Goal: Information Seeking & Learning: Find specific fact

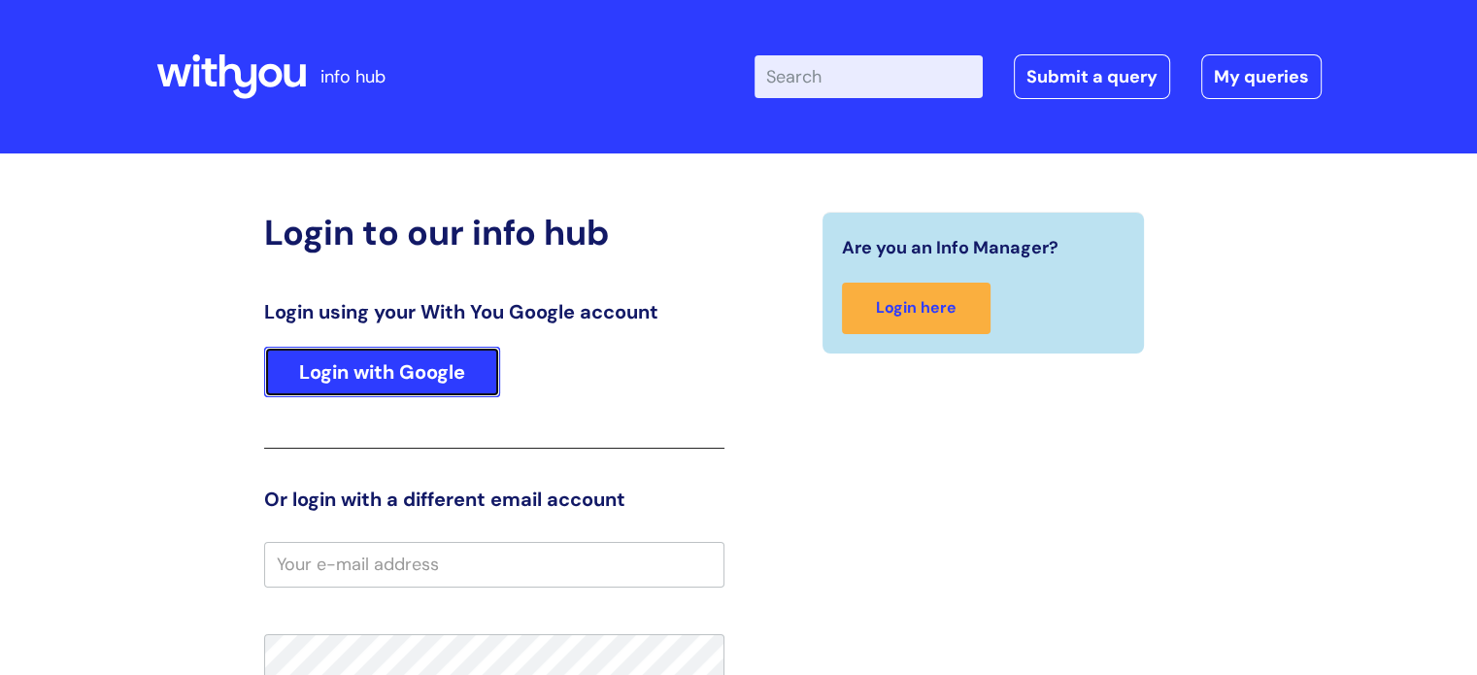
click at [424, 371] on link "Login with Google" at bounding box center [382, 372] width 236 height 50
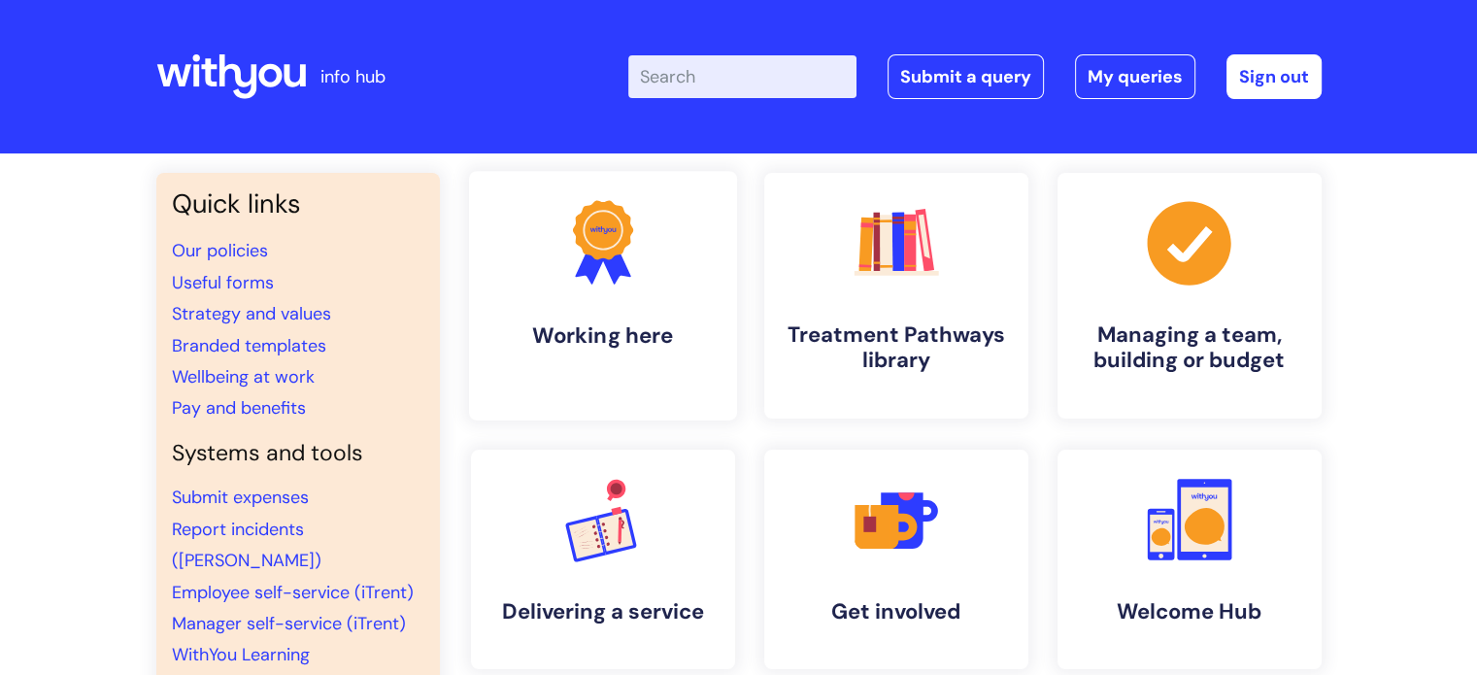
click at [649, 310] on link ".cls-1{fill:#f89b22;}.cls-1,.cls-2,.cls-3{stroke-width:0px;}.cls-2{fill:#2d3cff…" at bounding box center [602, 296] width 268 height 250
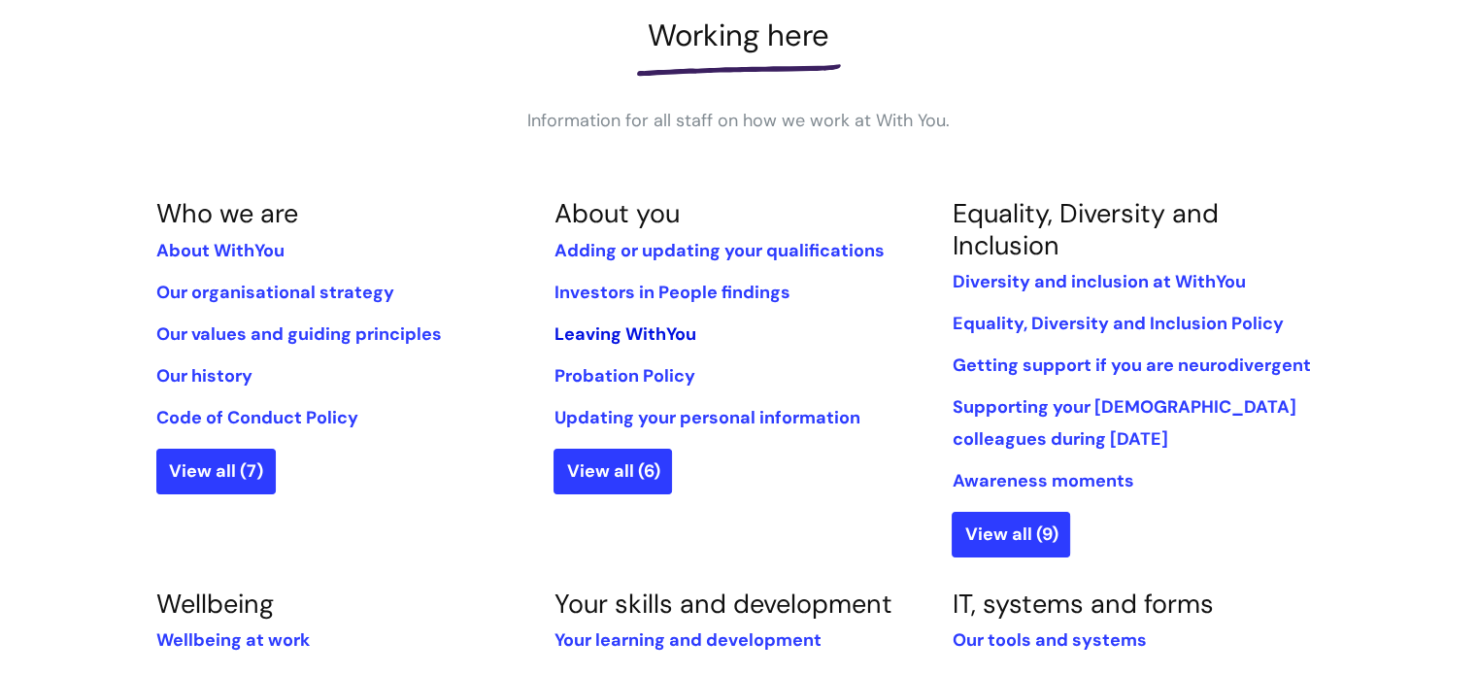
scroll to position [291, 0]
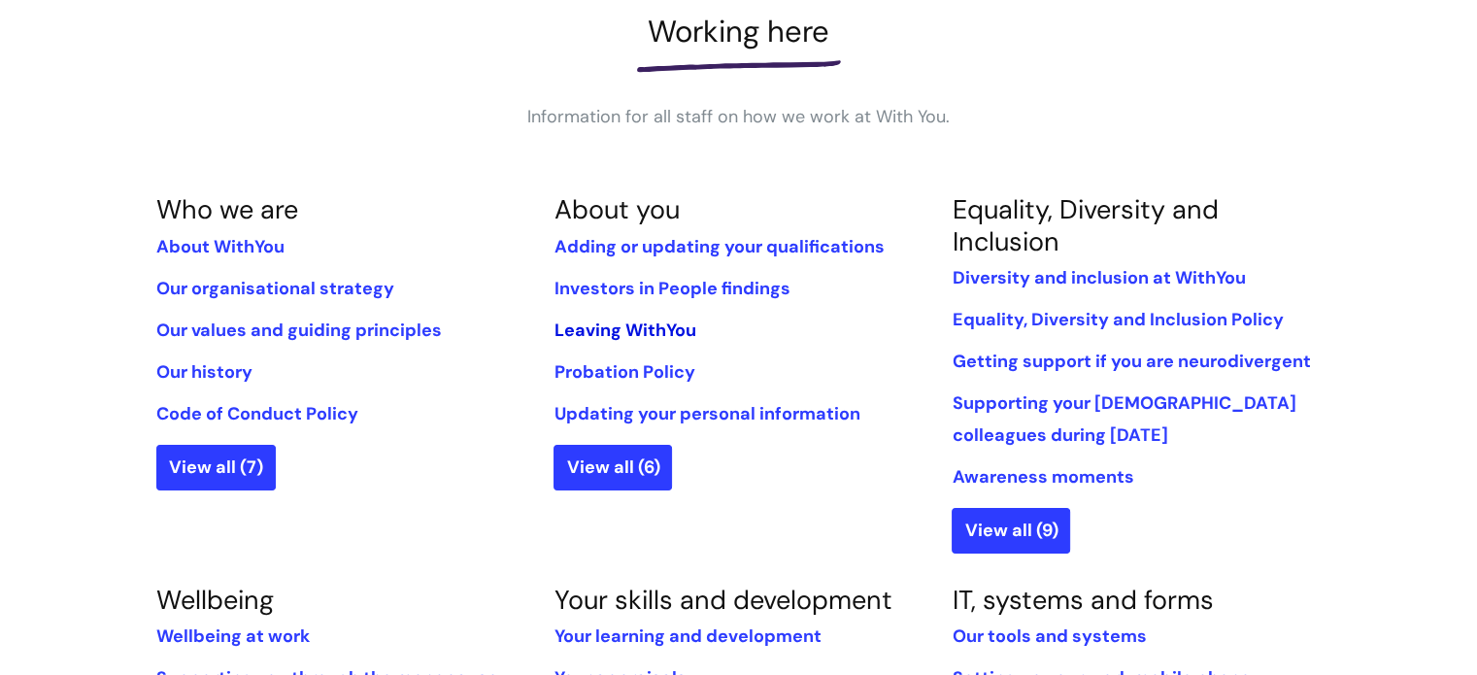
click at [637, 321] on link "Leaving WithYou" at bounding box center [625, 330] width 142 height 23
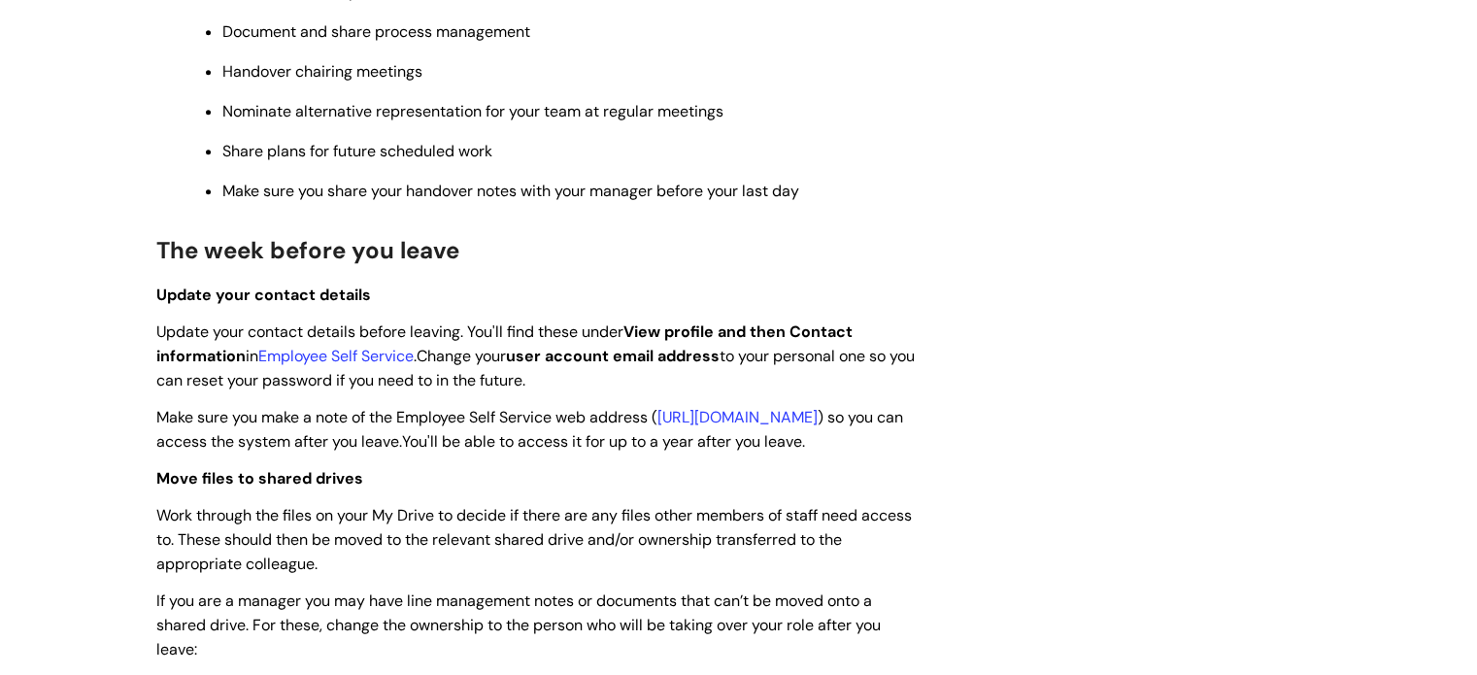
scroll to position [2525, 0]
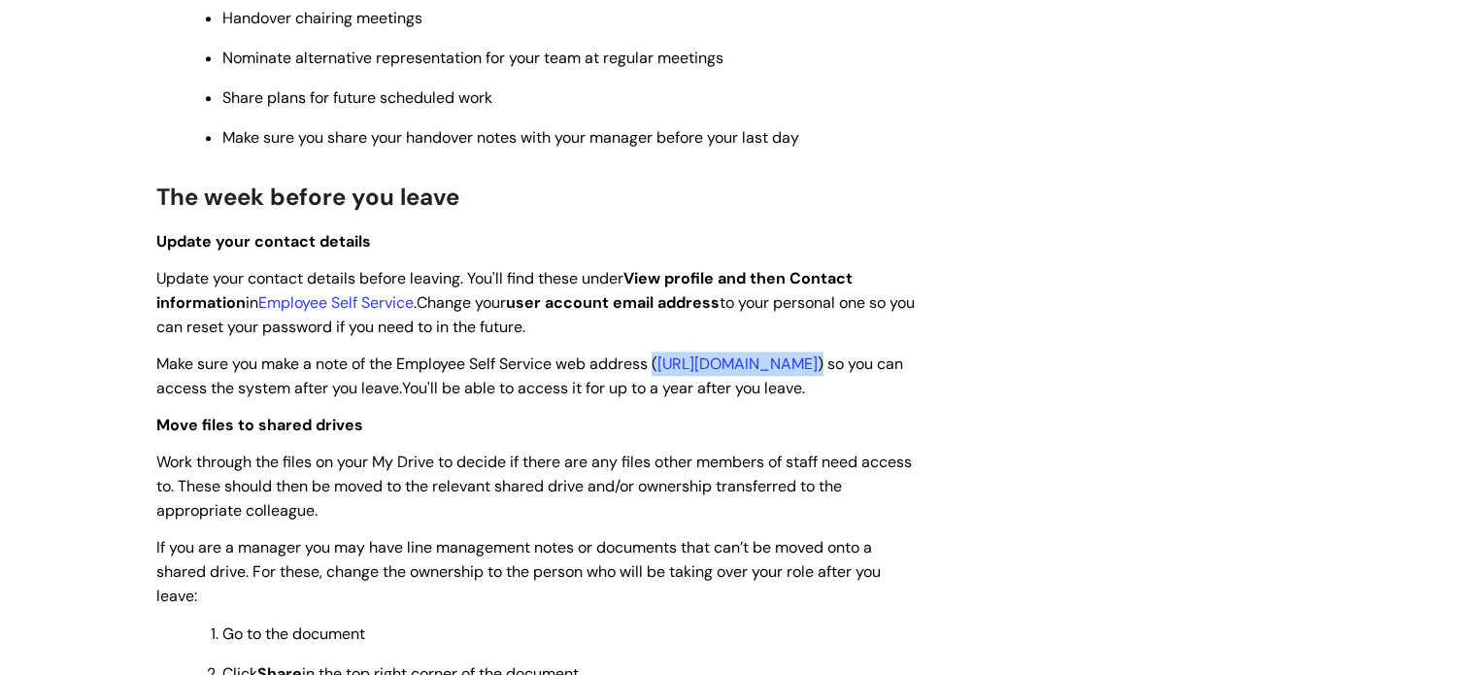
drag, startPoint x: 156, startPoint y: 403, endPoint x: 490, endPoint y: 403, distance: 334.1
click at [490, 398] on span "Make sure you make a note of the Employee Self Service web address ( https://ce…" at bounding box center [529, 375] width 747 height 45
copy span "( https://ce0023li.webitrent.com/ce0023li_ess )"
click at [805, 398] on span "You'll be able to access it for up to a year after you leave." at bounding box center [603, 388] width 403 height 20
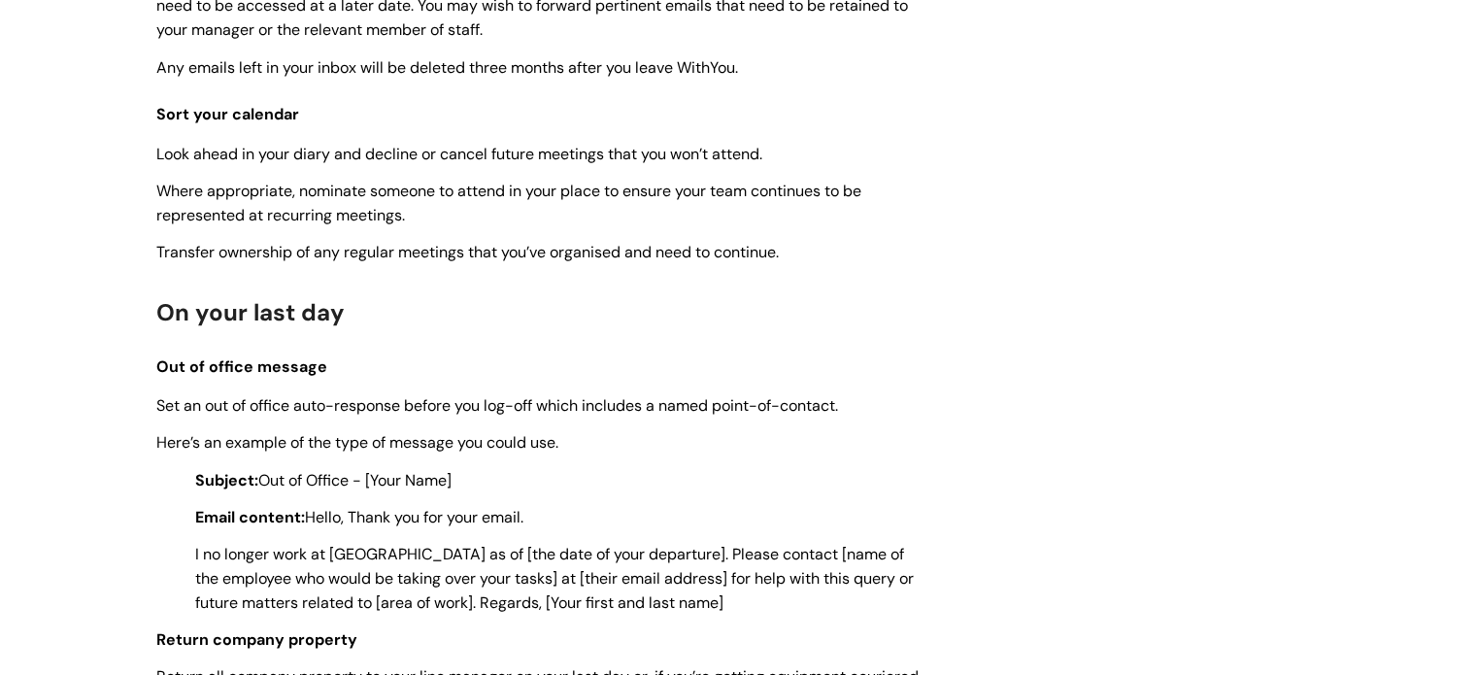
scroll to position [3658, 0]
